Goal: Communication & Community: Ask a question

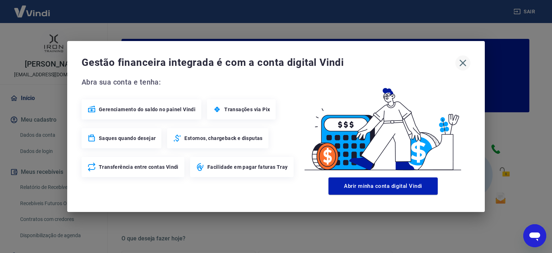
click at [462, 67] on icon "button" at bounding box center [463, 63] width 12 height 12
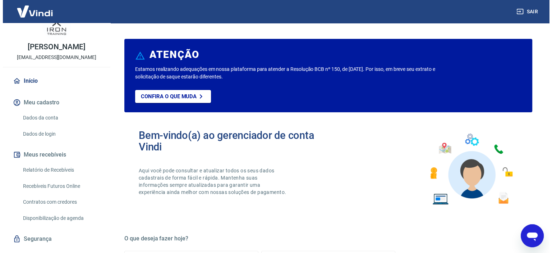
scroll to position [32, 0]
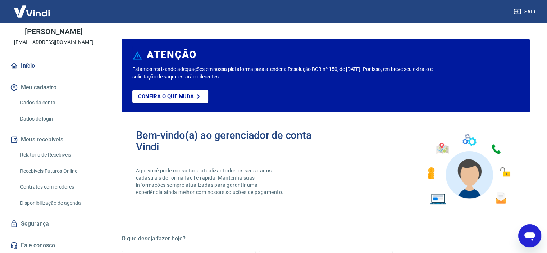
click at [49, 246] on link "Fale conosco" at bounding box center [54, 245] width 90 height 16
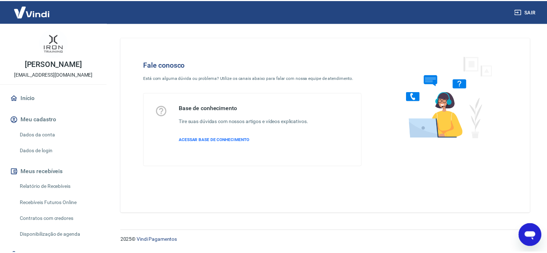
scroll to position [32, 0]
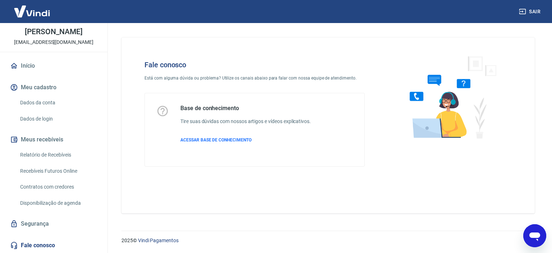
click at [74, 223] on link "Segurança" at bounding box center [54, 224] width 90 height 16
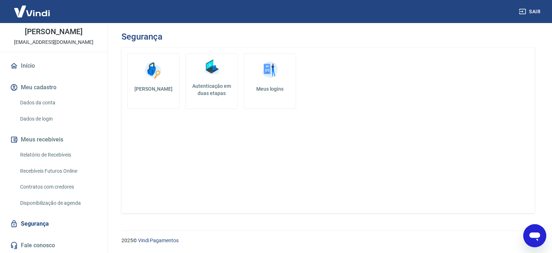
click at [283, 72] on link "Meus logins" at bounding box center [270, 81] width 52 height 56
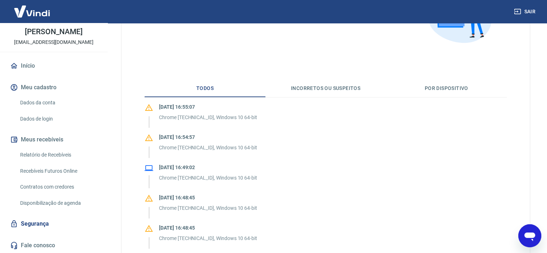
scroll to position [108, 0]
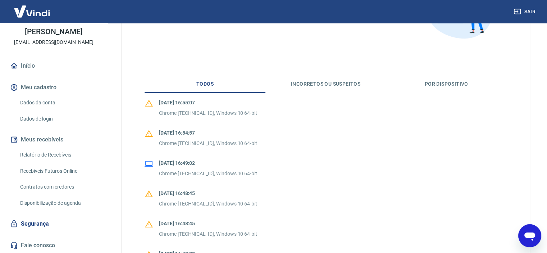
click at [349, 86] on button "Incorretos ou suspeitos" at bounding box center [325, 83] width 121 height 17
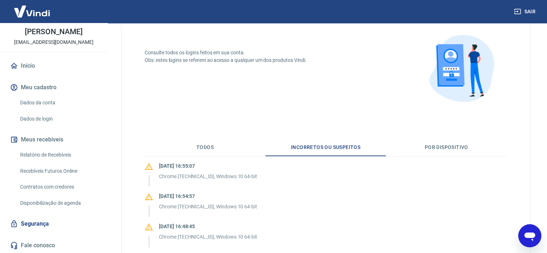
scroll to position [72, 0]
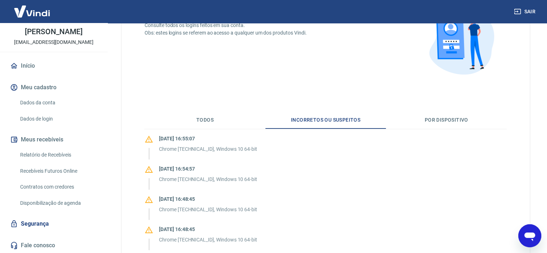
click at [526, 234] on icon "Abrir janela de mensagens" at bounding box center [529, 236] width 11 height 9
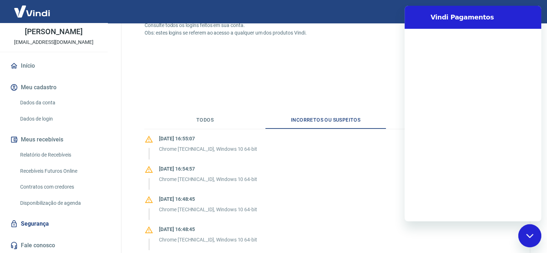
scroll to position [0, 0]
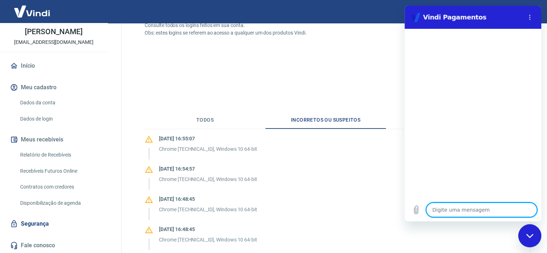
click at [447, 211] on textarea at bounding box center [481, 209] width 111 height 14
type textarea "O"
type textarea "x"
type textarea "Oi"
type textarea "x"
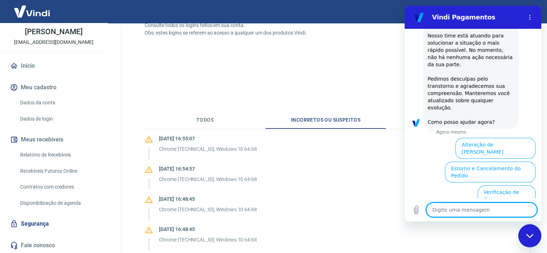
scroll to position [217, 0]
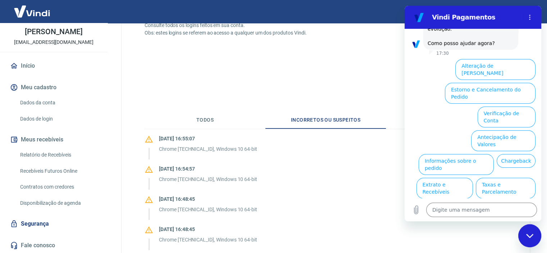
click at [476, 201] on button "Alterar celular verificado" at bounding box center [502, 211] width 67 height 21
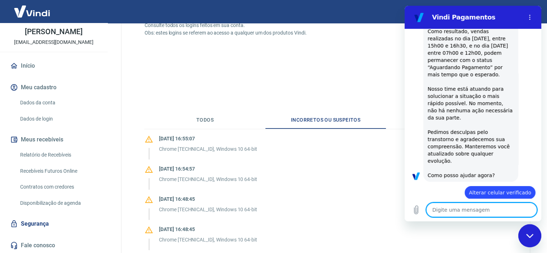
scroll to position [87, 0]
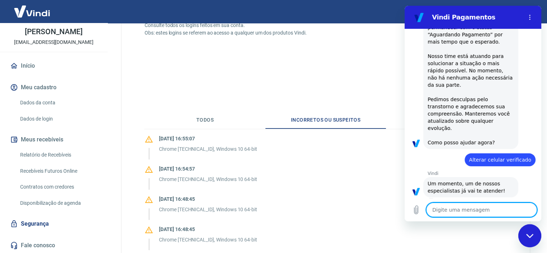
type textarea "x"
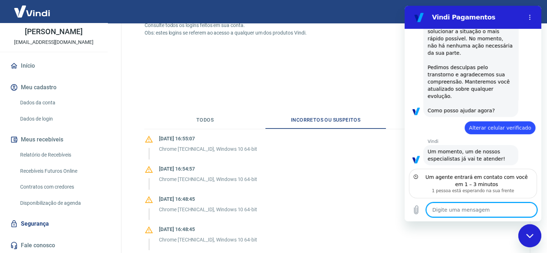
click at [464, 213] on textarea at bounding box center [481, 209] width 111 height 14
type textarea "O"
type textarea "x"
type textarea "Ol"
type textarea "x"
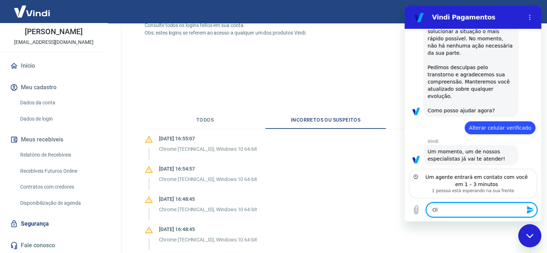
type textarea "Olá"
type textarea "x"
type textarea "Olá,"
type textarea "x"
type textarea "Olá,"
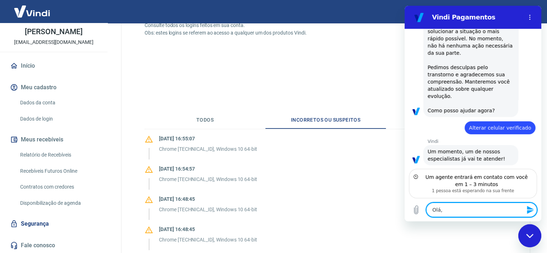
type textarea "x"
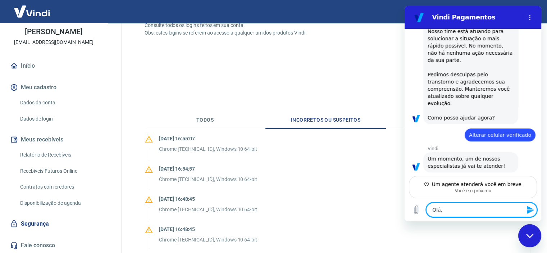
type textarea "Olá, t"
type textarea "x"
type textarea "Olá, te"
type textarea "x"
type textarea "Olá, tem"
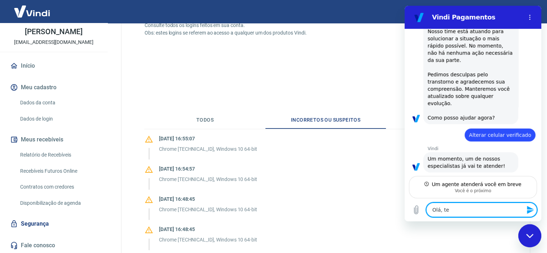
type textarea "x"
type textarea "Olá, tem"
type textarea "x"
type textarea "Olá, tem u"
type textarea "x"
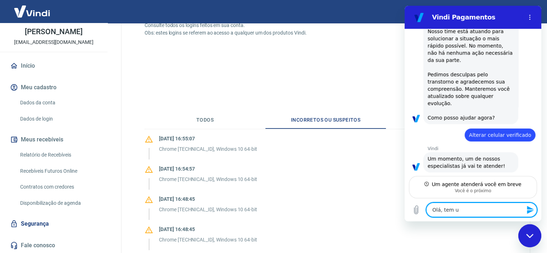
type textarea "Olá, tem um"
type textarea "x"
type textarea "Olá, tem uma"
type textarea "x"
type textarea "Olá, tem uma"
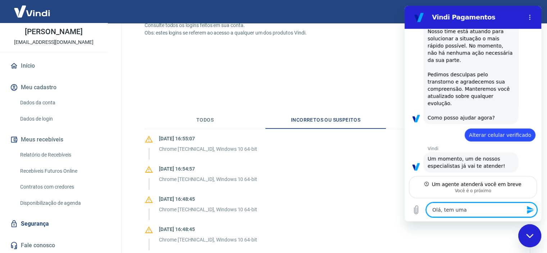
type textarea "x"
type textarea "Olá, tem uma f"
type textarea "x"
type textarea "Olá, tem uma fu"
type textarea "x"
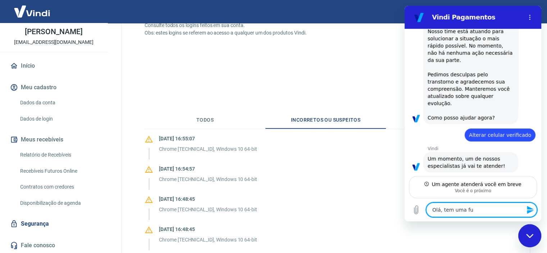
type textarea "Olá, tem uma fun"
type textarea "x"
type textarea "Olá, tem uma func"
type textarea "x"
type textarea "Olá, tem uma funci"
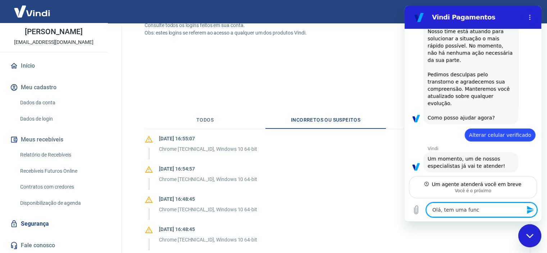
type textarea "x"
type textarea "Olá, tem uma funcin"
type textarea "x"
type textarea "Olá, tem uma funci"
type textarea "x"
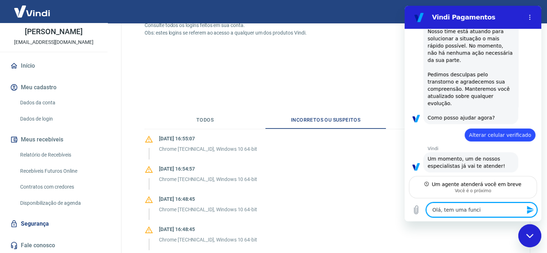
type textarea "Olá, tem uma funcio"
type textarea "x"
type textarea "Olá, tem uma funcion"
type textarea "x"
type textarea "Olá, tem uma funcioná"
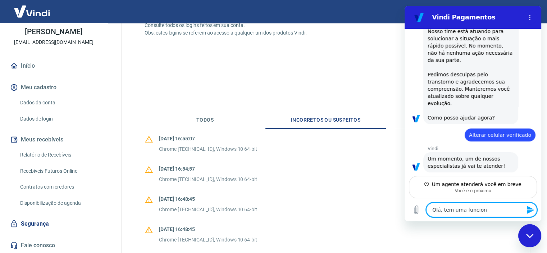
type textarea "x"
type textarea "Olá, tem uma funcionár"
type textarea "x"
type textarea "Olá, tem uma funcionári"
type textarea "x"
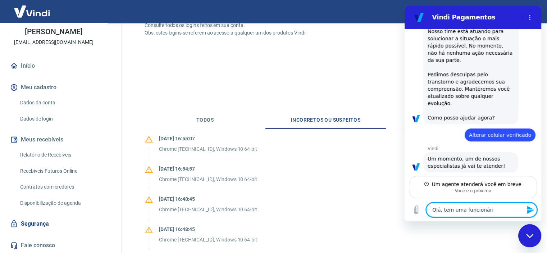
type textarea "Olá, tem uma funcionário"
type textarea "x"
type textarea "Olá, tem uma funcionário"
type textarea "x"
type textarea "Olá, tem uma funcionário q"
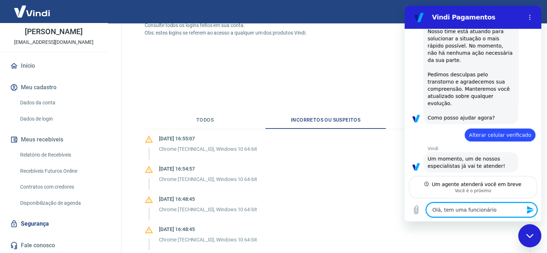
type textarea "x"
type textarea "Olá, tem uma funcionário qu"
type textarea "x"
type textarea "Olá, tem uma funcionário que"
type textarea "x"
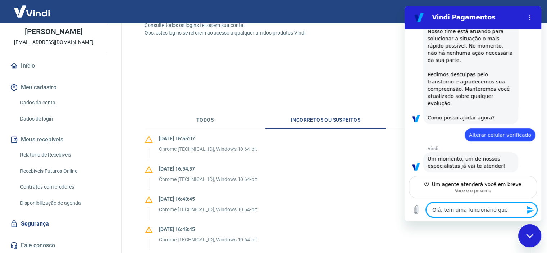
type textarea "Olá, tem uma funcionário que"
type textarea "x"
type textarea "Olá, tem uma funcionário que n"
type textarea "x"
type textarea "Olá, tem uma funcionário que nã"
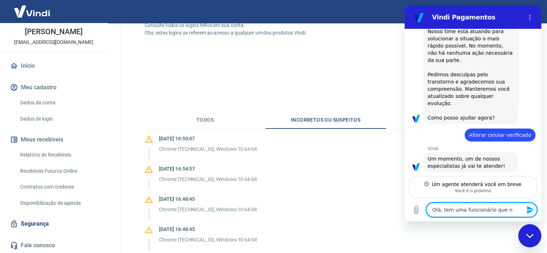
type textarea "x"
type textarea "Olá, tem uma funcionário que não"
type textarea "x"
type textarea "Olá, tem uma funcionário que não"
type textarea "x"
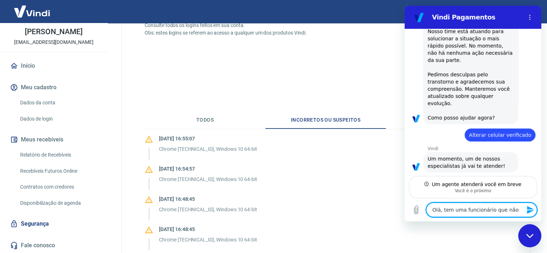
type textarea "Olá, tem uma funcionário que não c"
type textarea "x"
type textarea "Olá, tem uma funcionário que não co"
type textarea "x"
type textarea "Olá, tem uma funcionário que não con"
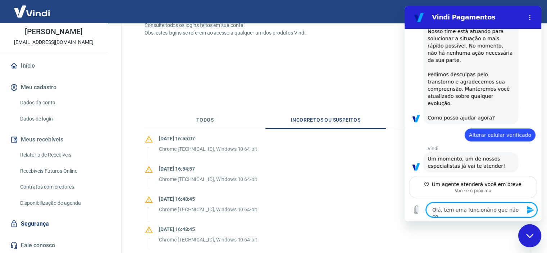
type textarea "x"
type textarea "Olá, tem uma funcionário que não cons"
type textarea "x"
type textarea "Olá, tem uma funcionário que não conse"
type textarea "x"
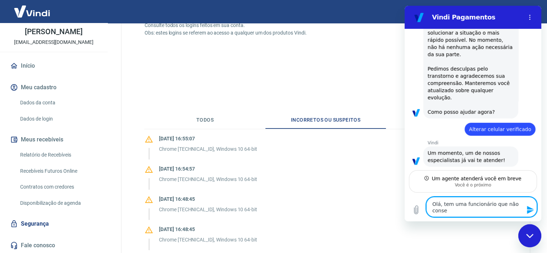
type textarea "Olá, tem uma funcionário que não conseg"
type textarea "x"
type textarea "Olá, tem uma funcionário que não consegu"
type textarea "x"
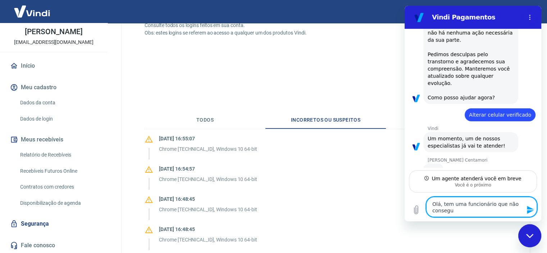
type textarea "Olá, tem uma funcionário que não consegue"
type textarea "x"
type textarea "Olá, tem uma funcionário que não consegue"
type textarea "x"
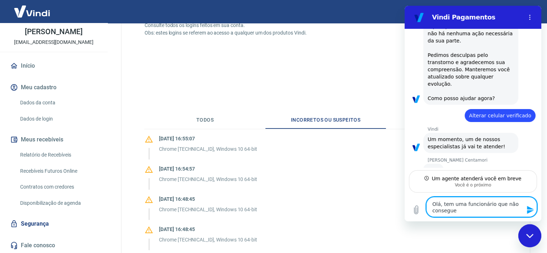
type textarea "Olá, tem uma funcionário que não consegue l"
type textarea "x"
type textarea "Olá, tem uma funcionário que não consegue lo"
type textarea "x"
type textarea "Olá, tem uma funcionário que não consegue log"
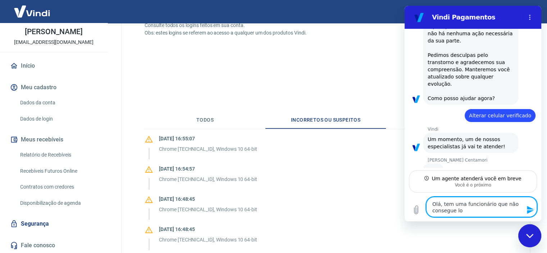
type textarea "x"
type textarea "Olá, tem uma funcionário que não consegue loga"
type textarea "x"
type textarea "Olá, tem uma funcionário que não consegue logar"
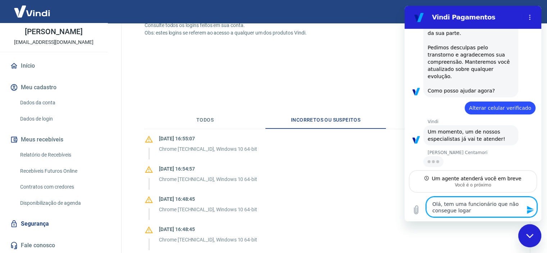
type textarea "x"
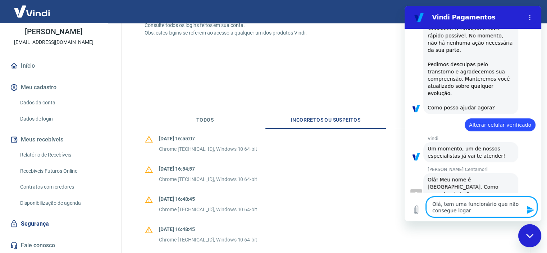
scroll to position [154, 0]
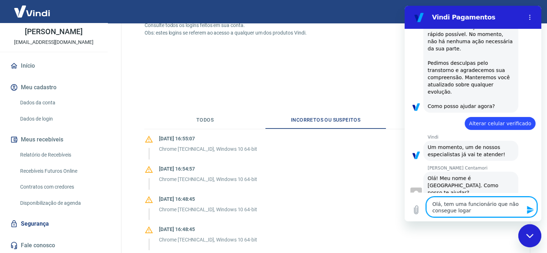
type textarea "Olá, tem uma funcionário que não consegue logar"
type textarea "x"
type textarea "Olá, tem uma funcionário que não consegue logar n"
type textarea "x"
type textarea "Olá, tem uma funcionário que não consegue logar na"
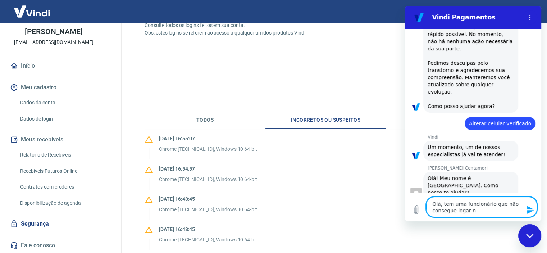
type textarea "x"
type textarea "Olá, tem uma funcionário que não consegue logar na"
type textarea "x"
type textarea "Olá, tem uma funcionário que não consegue logar na c"
type textarea "x"
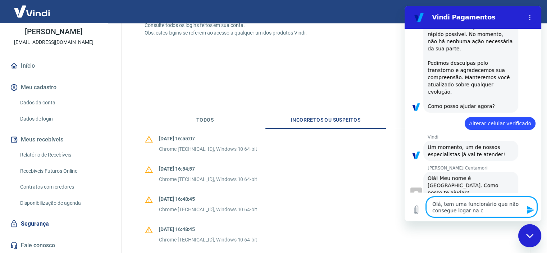
type textarea "Olá, tem uma funcionário que não consegue logar na co"
type textarea "x"
type textarea "Olá, tem uma funcionário que não consegue logar na con"
type textarea "x"
type textarea "Olá, tem uma funcionário que não consegue logar na cont"
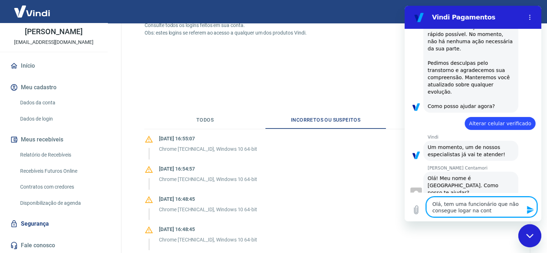
type textarea "x"
type textarea "Olá, tem uma funcionário que não consegue logar na conta"
type textarea "x"
type textarea "Olá, tem uma funcionário que não consegue logar na conta,"
type textarea "x"
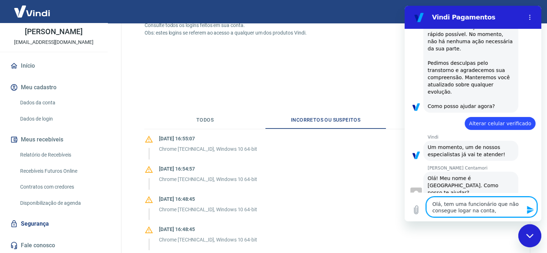
type textarea "Olá, tem uma funcionário que não consegue logar na conta,"
type textarea "x"
type textarea "Olá, tem uma funcionário que não consegue logar na conta, o"
type textarea "x"
type textarea "Olá, tem uma funcionário que não consegue logar na conta, ol"
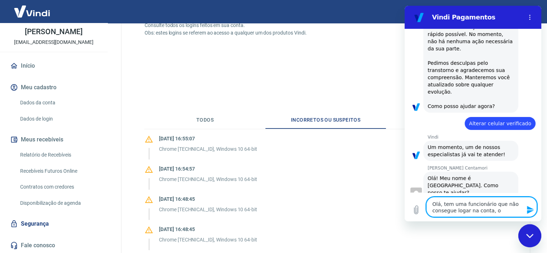
type textarea "x"
type textarea "Olá, tem uma funcionário que não consegue logar na conta, olh"
type textarea "x"
type textarea "Olá, tem uma funcionário que não consegue logar na conta, olhe"
type textarea "x"
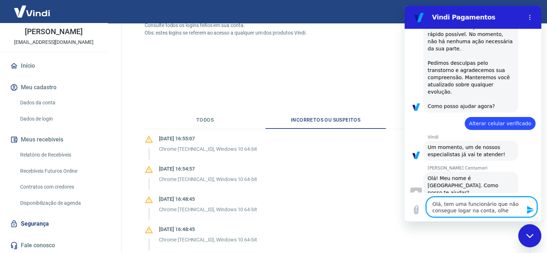
type textarea "Olá, tem uma funcionário que não consegue logar na conta, olhei"
type textarea "x"
type textarea "Olá, tem uma funcionário que não consegue logar na conta, olhei"
type textarea "x"
type textarea "Olá, tem uma funcionário que não consegue logar na conta, olhei n"
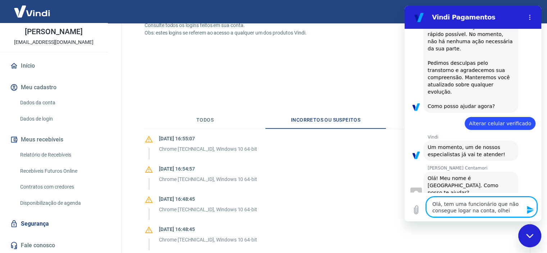
type textarea "x"
type textarea "Olá, tem uma funcionário que não consegue logar na conta, olhei no"
type textarea "x"
type textarea "Olá, tem uma funcionário que não consegue logar na conta, olhei nos"
type textarea "x"
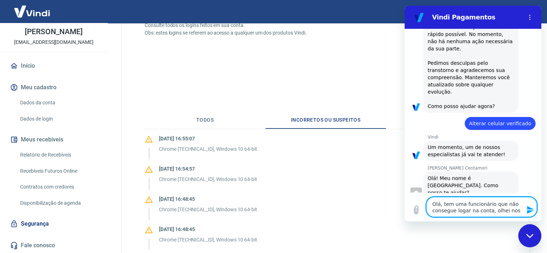
type textarea "Olá, tem uma funcionário que não consegue logar na conta, olhei nos"
type textarea "x"
type textarea "Olá, tem uma funcionário que não consegue logar na conta, olhei nos l"
type textarea "x"
type textarea "Olá, tem uma funcionário que não consegue logar na conta, olhei nos lo"
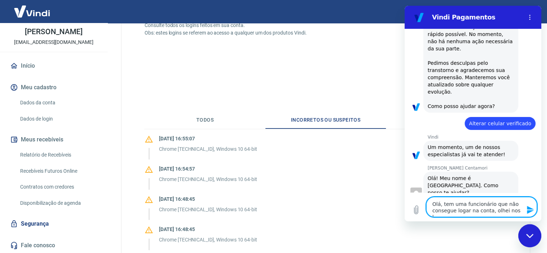
type textarea "x"
type textarea "Olá, tem uma funcionário que não consegue logar na conta, olhei nos log"
type textarea "x"
type textarea "Olá, tem uma funcionário que não consegue logar na conta, olhei nos logs"
type textarea "x"
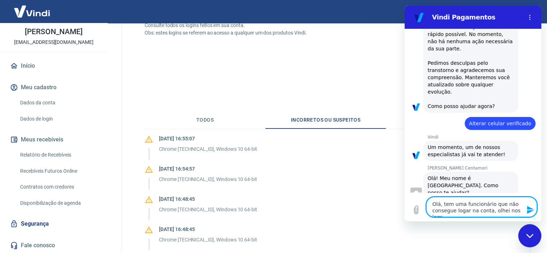
type textarea "Olá, tem uma funcionário que não consegue logar na conta, olhei nos logs"
type textarea "x"
type textarea "Olá, tem uma funcionário que não consegue logar na conta, olhei nos logs d"
type textarea "x"
type textarea "Olá, tem uma funcionário que não consegue logar na conta, olhei nos logs de"
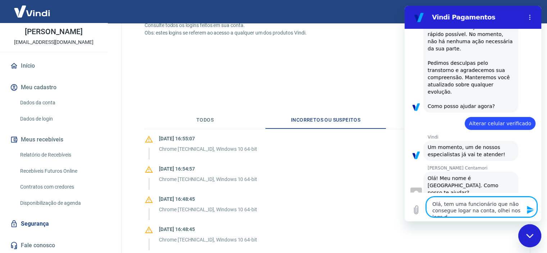
type textarea "x"
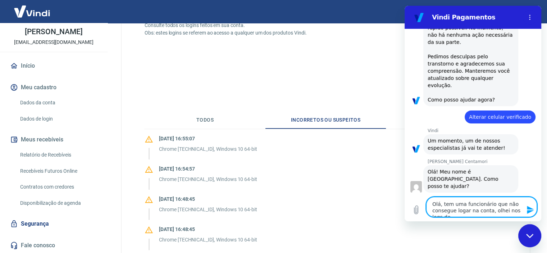
type textarea "Olá, tem uma funcionário que não consegue logar na conta, olhei nos logs de"
type textarea "x"
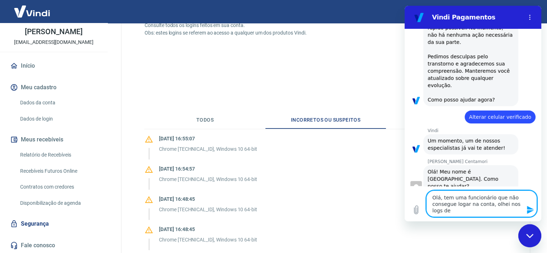
type textarea "Olá, tem uma funcionário que não consegue logar na conta, olhei nos logs de l"
type textarea "x"
type textarea "Olá, tem uma funcionário que não consegue logar na conta, olhei nos logs de lo"
type textarea "x"
type textarea "Olá, tem uma funcionário que não consegue logar na conta, olhei nos logs de log"
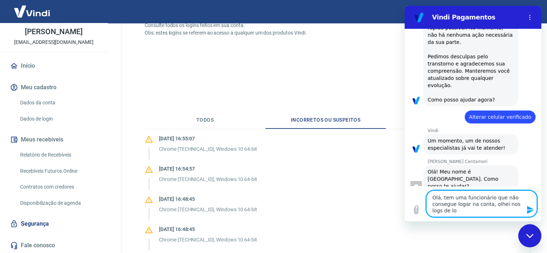
type textarea "x"
type textarea "Olá, tem uma funcionário que não consegue logar na conta, olhei nos logs de logi"
type textarea "x"
type textarea "Olá, tem uma funcionário que não consegue logar na conta, olhei nos logs de log…"
type textarea "x"
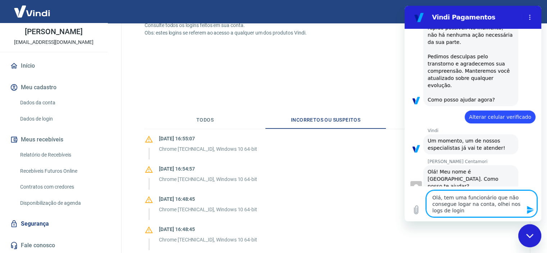
type textarea "Olá, tem uma funcionário que não consegue logar na conta, olhei nos logs de log…"
type textarea "x"
type textarea "Olá, tem uma funcionário que não consegue logar na conta, olhei nos logs de log…"
type textarea "x"
type textarea "Olá, tem uma funcionário que não consegue logar na conta, olhei nos logs de log…"
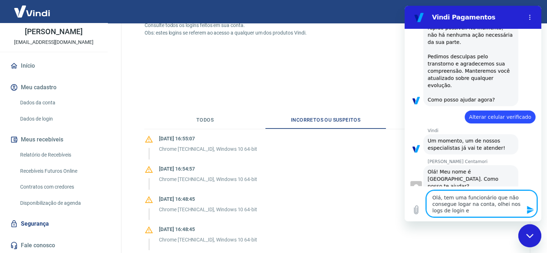
type textarea "x"
type textarea "Olá, tem uma funcionário que não consegue logar na conta, olhei nos logs de log…"
type textarea "x"
type textarea "Olá, tem uma funcionário que não consegue logar na conta, olhei nos logs de log…"
type textarea "x"
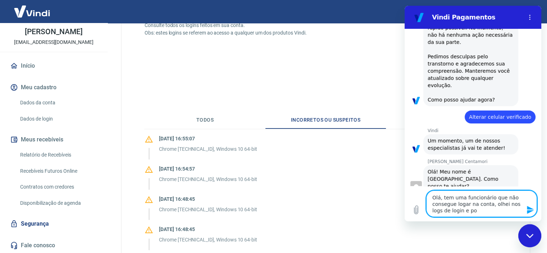
type textarea "Olá, tem uma funcionário que não consegue logar na conta, olhei nos logs de log…"
type textarea "x"
type textarea "Olá, tem uma funcionário que não consegue logar na conta, olhei nos logs de log…"
type textarea "x"
type textarea "Olá, tem uma funcionário que não consegue logar na conta, olhei nos logs de log…"
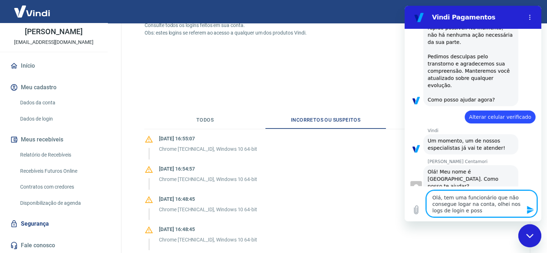
type textarea "x"
type textarea "Olá, tem uma funcionário que não consegue logar na conta, olhei nos logs de log…"
type textarea "x"
type textarea "Olá, tem uma funcionário que não consegue logar na conta, olhei nos logs de log…"
type textarea "x"
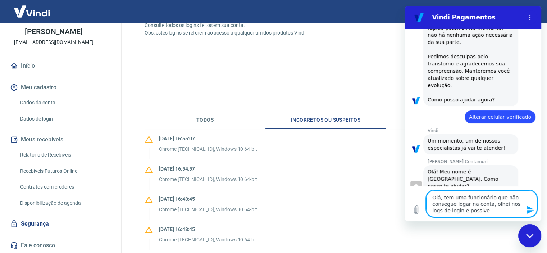
type textarea "Olá, tem uma funcionário que não consegue logar na conta, olhei nos logs de log…"
type textarea "x"
type textarea "Olá, tem uma funcionário que não consegue logar na conta, olhei nos logs de log…"
type textarea "x"
type textarea "Olá, tem uma funcionário que não consegue logar na conta, olhei nos logs de log…"
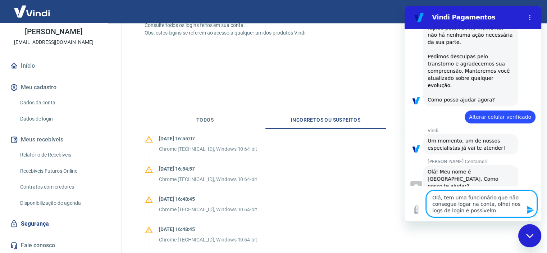
type textarea "x"
type textarea "Olá, tem uma funcionário que não consegue logar na conta, olhei nos logs de log…"
type textarea "x"
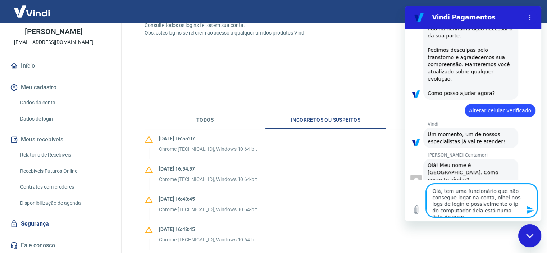
scroll to position [174, 0]
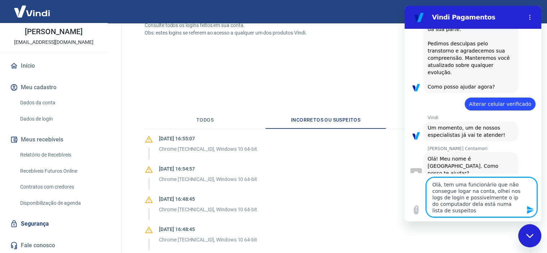
click at [512, 203] on textarea "Olá, tem uma funcionário que não consegue logar na conta, olhei nos logs de log…" at bounding box center [481, 197] width 111 height 40
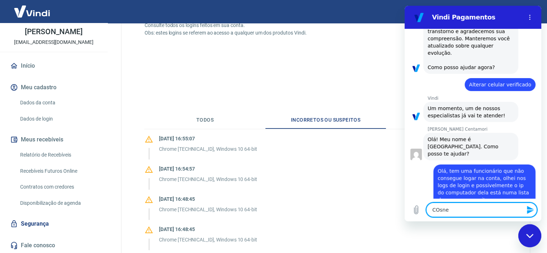
scroll to position [194, 0]
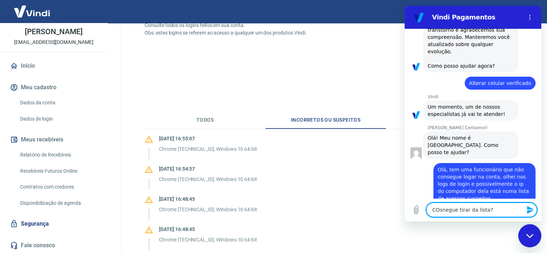
click at [440, 209] on textarea "COsnegue tirar da lista?" at bounding box center [481, 209] width 111 height 14
click at [445, 209] on textarea "COsnegue tirar da lista?" at bounding box center [481, 209] width 111 height 14
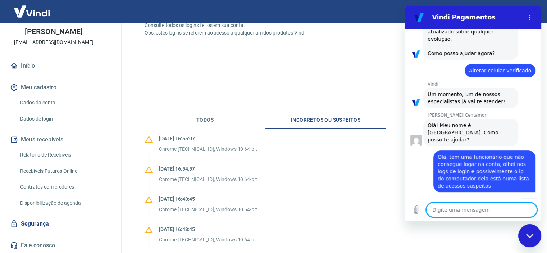
scroll to position [209, 0]
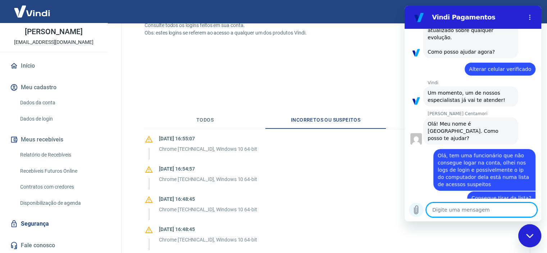
click at [416, 211] on icon "Carregar arquivo" at bounding box center [416, 209] width 9 height 9
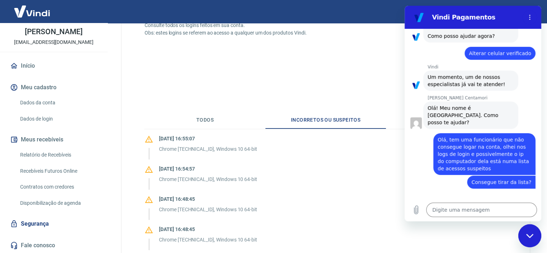
scroll to position [223, 0]
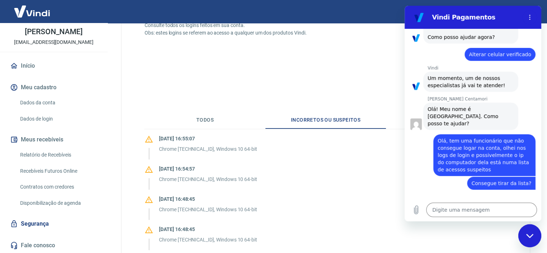
click at [426, 157] on div "diz: Olá, tem uma funcionário que não consegue logar na conta, olhei nos logs d…" at bounding box center [469, 153] width 131 height 46
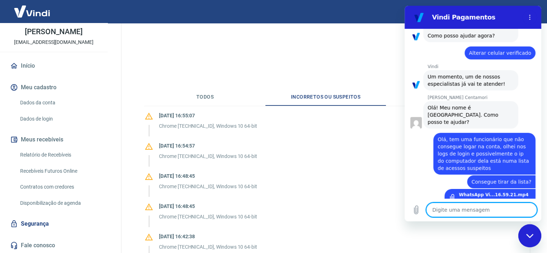
scroll to position [108, 0]
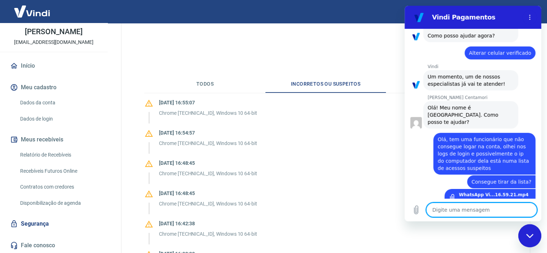
click at [481, 209] on textarea at bounding box center [481, 209] width 111 height 14
click at [462, 212] on textarea at bounding box center [481, 209] width 111 height 14
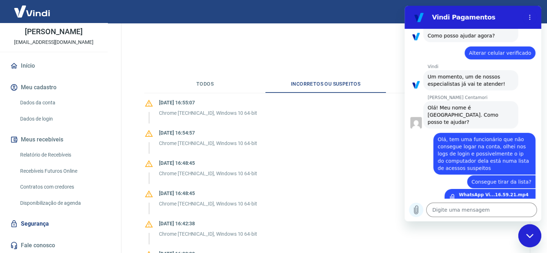
click at [417, 210] on icon "Carregar arquivo" at bounding box center [416, 210] width 4 height 8
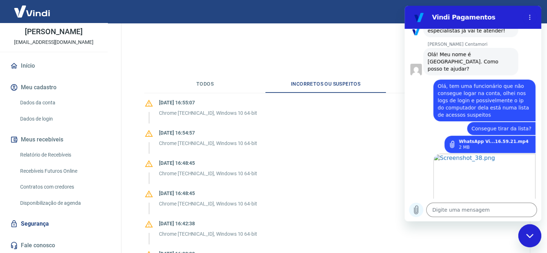
scroll to position [279, 0]
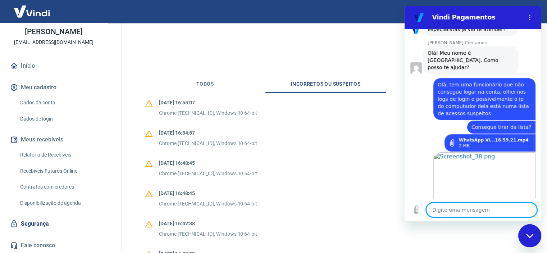
click at [459, 211] on textarea at bounding box center [481, 209] width 111 height 14
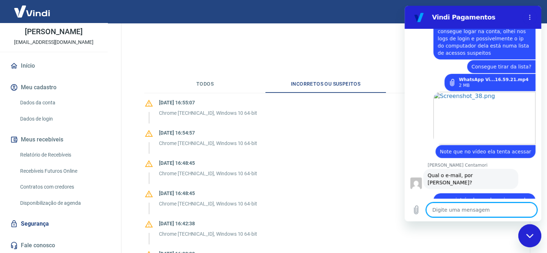
scroll to position [341, 0]
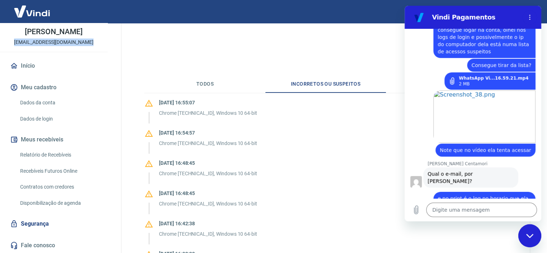
drag, startPoint x: 13, startPoint y: 40, endPoint x: 85, endPoint y: 46, distance: 72.2
click at [85, 46] on div "[PERSON_NAME] [EMAIL_ADDRESS][DOMAIN_NAME]" at bounding box center [53, 21] width 107 height 61
copy p "[EMAIL_ADDRESS][DOMAIN_NAME]"
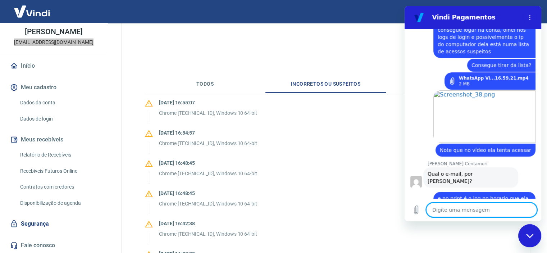
click at [456, 211] on textarea at bounding box center [481, 209] width 111 height 14
paste textarea "[EMAIL_ADDRESS][DOMAIN_NAME]"
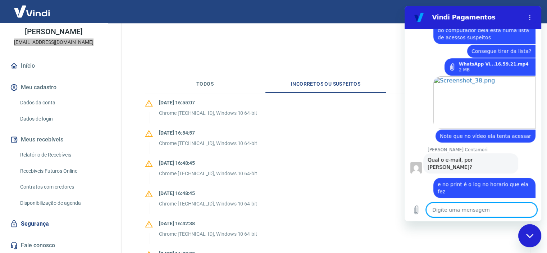
scroll to position [386, 0]
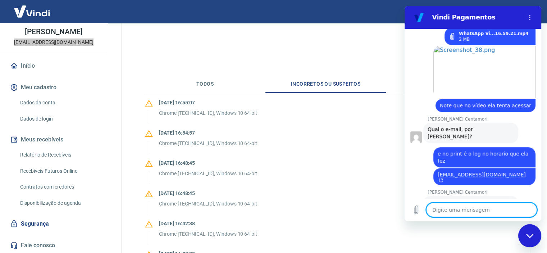
click at [478, 209] on textarea at bounding box center [481, 209] width 111 height 14
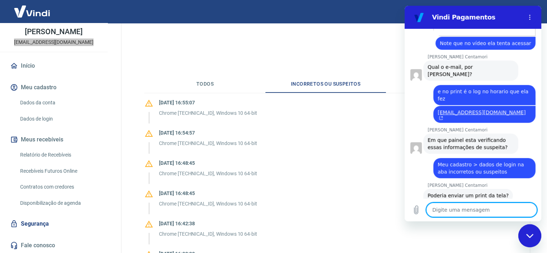
scroll to position [498, 0]
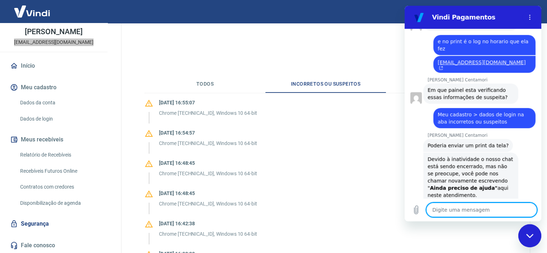
click at [471, 207] on textarea at bounding box center [481, 209] width 111 height 14
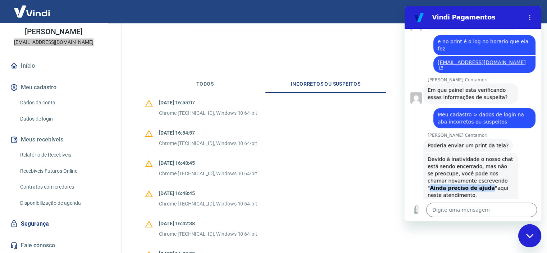
drag, startPoint x: 466, startPoint y: 161, endPoint x: 483, endPoint y: 157, distance: 17.6
click at [483, 185] on strong "Ainda preciso de ajuda"" at bounding box center [464, 188] width 68 height 6
copy strong "Ainda preciso de ajuda"
click at [462, 212] on textarea at bounding box center [481, 209] width 111 height 14
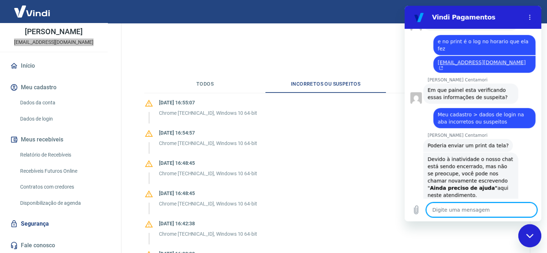
paste textarea "Ainda preciso de ajuda"
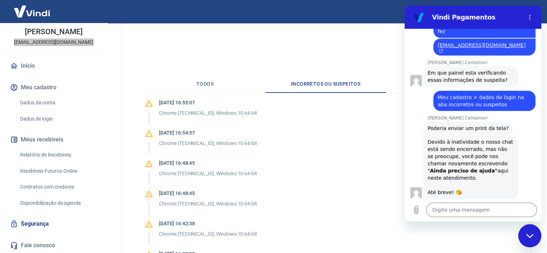
click at [488, 125] on span "Poderia enviar um print da tela?" at bounding box center [467, 128] width 81 height 6
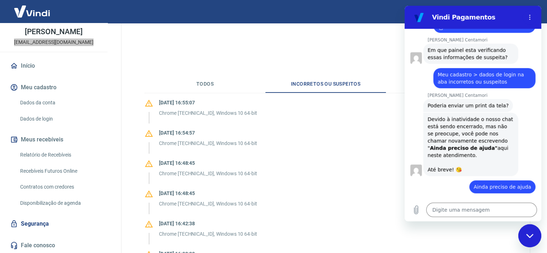
scroll to position [555, 0]
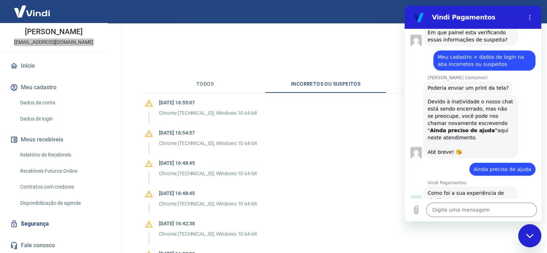
click at [510, 216] on button "Ruim 👎" at bounding box center [520, 226] width 32 height 21
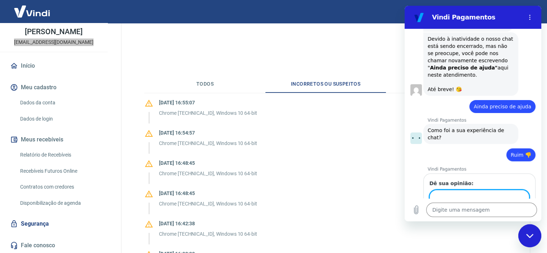
scroll to position [617, 0]
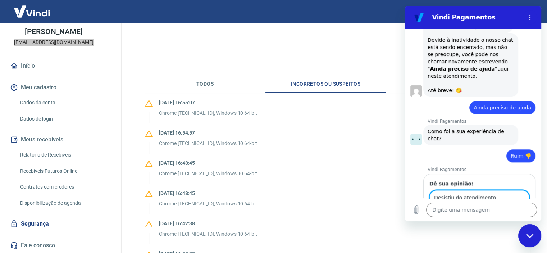
click at [501, 211] on button "Enviar" at bounding box center [515, 218] width 28 height 14
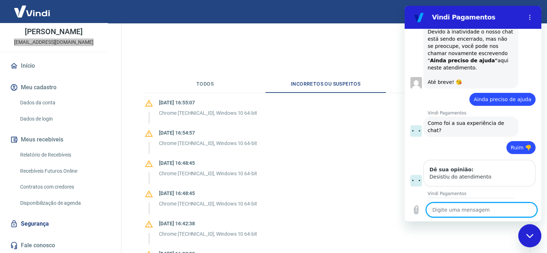
scroll to position [627, 0]
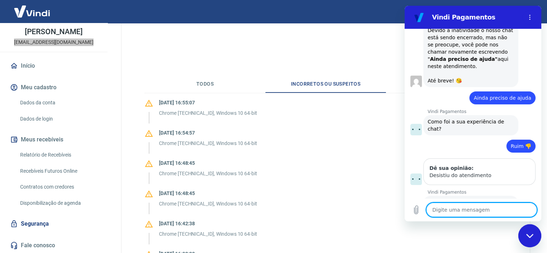
paste textarea "Ainda preciso de ajuda"
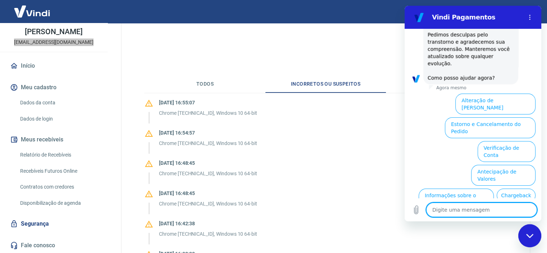
scroll to position [995, 0]
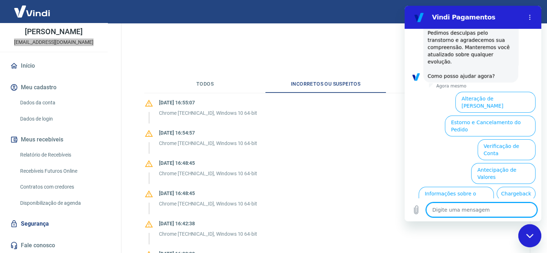
paste textarea "Ainda preciso de ajuda"
click at [454, 209] on textarea "Ainda preciso de ajuda" at bounding box center [481, 209] width 111 height 14
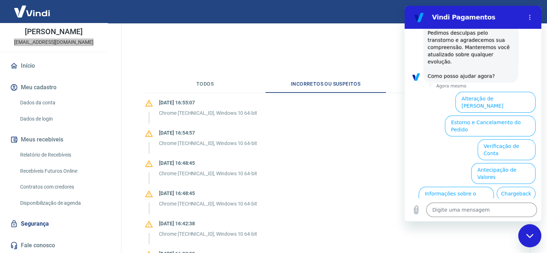
click at [491, 234] on button "Alterar celular verificado" at bounding box center [502, 244] width 67 height 21
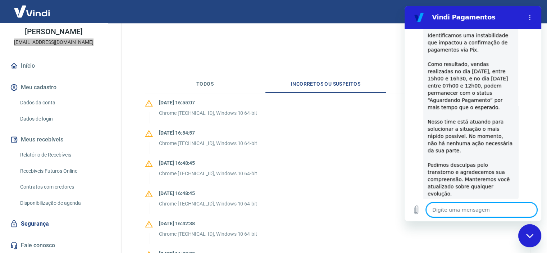
scroll to position [865, 0]
click at [467, 212] on textarea at bounding box center [481, 209] width 111 height 14
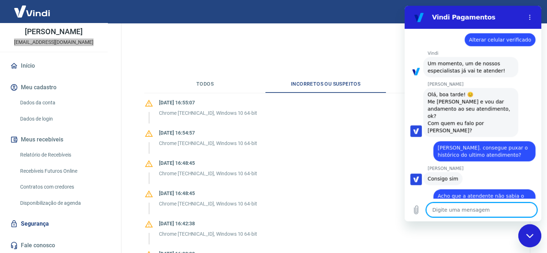
scroll to position [1080, 0]
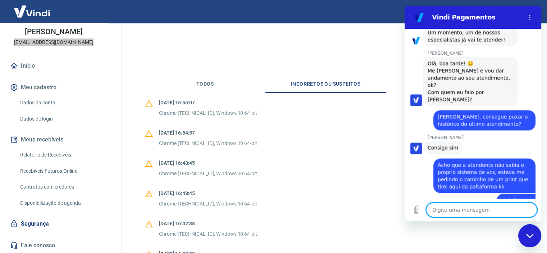
click at [463, 210] on textarea at bounding box center [481, 209] width 111 height 14
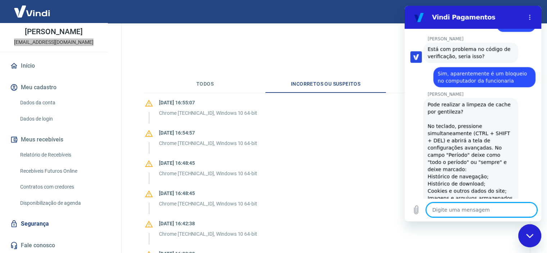
scroll to position [1254, 0]
click at [471, 212] on textarea at bounding box center [481, 209] width 111 height 14
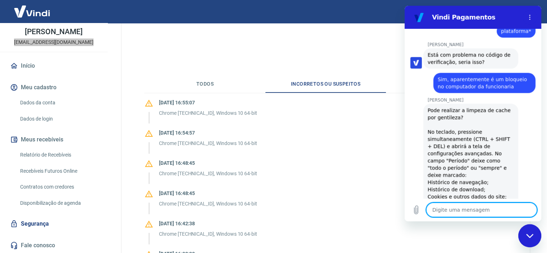
scroll to position [1250, 0]
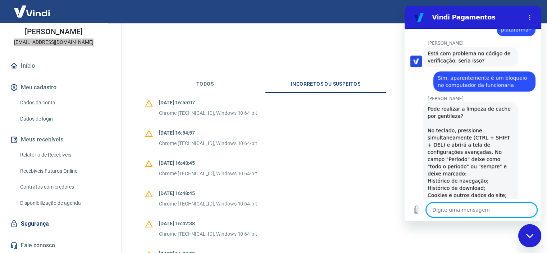
click at [468, 209] on textarea at bounding box center [481, 209] width 111 height 14
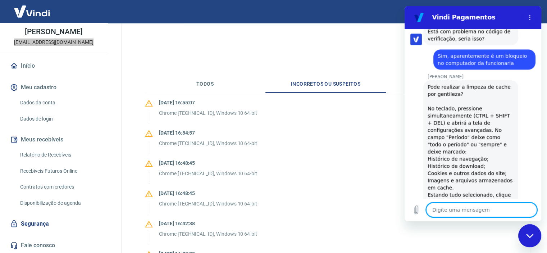
scroll to position [1272, 0]
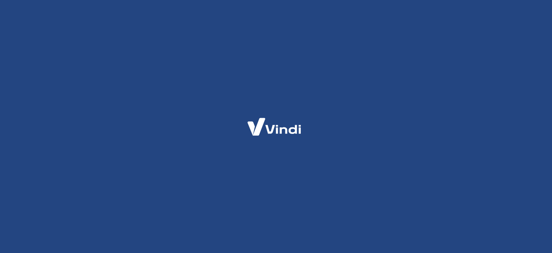
select select "SP"
select select "business"
